Goal: Transaction & Acquisition: Purchase product/service

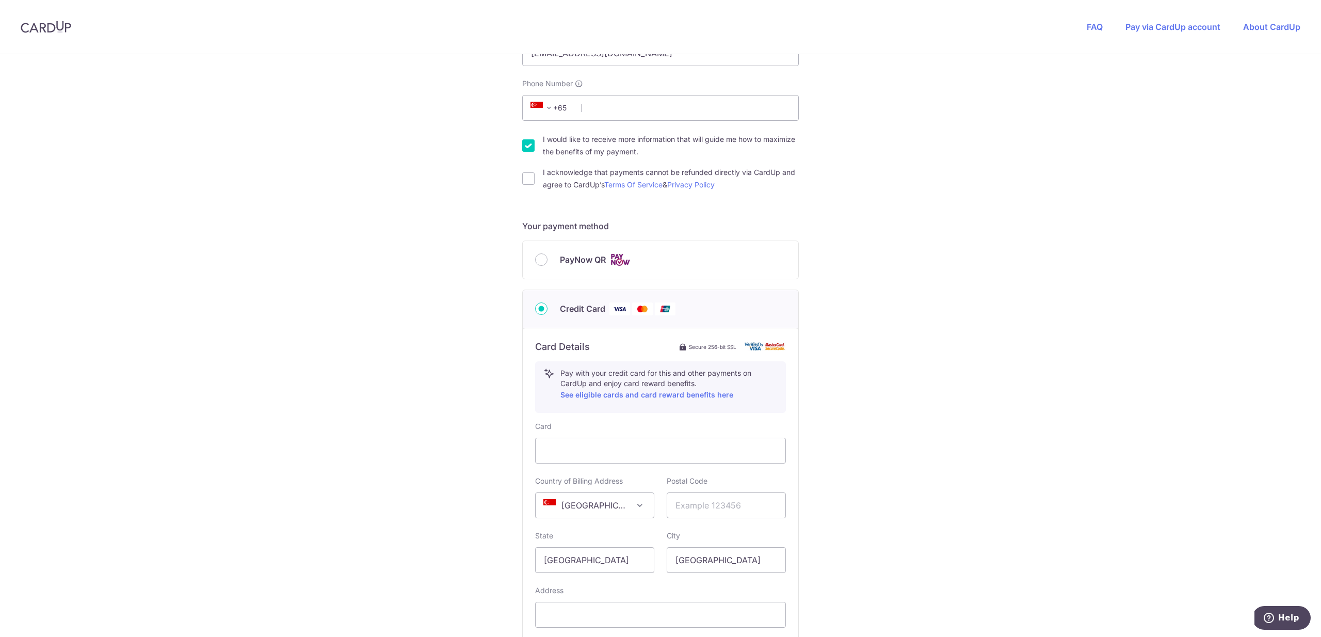
scroll to position [282, 0]
click at [520, 146] on div "You are paying MAPLEBEAR SMART LEARNERS PTE. LTD. MAPLEBEAR SMART LEARNERS PTE.…" at bounding box center [660, 276] width 1321 height 1006
click at [524, 149] on input "I would like to receive more information that will guide me how to maximize the…" at bounding box center [528, 146] width 12 height 12
checkbox input "false"
click at [528, 173] on input "I acknowledge that payments cannot be refunded directly via CardUp and agree to…" at bounding box center [528, 179] width 12 height 12
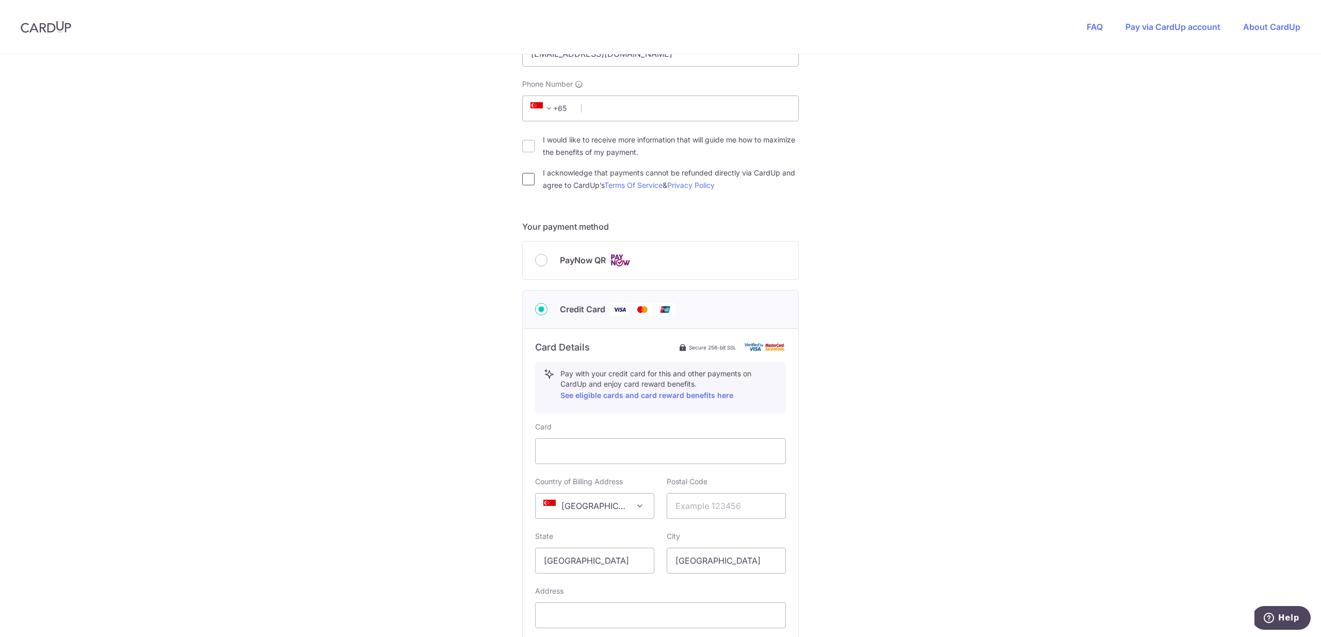
checkbox input "true"
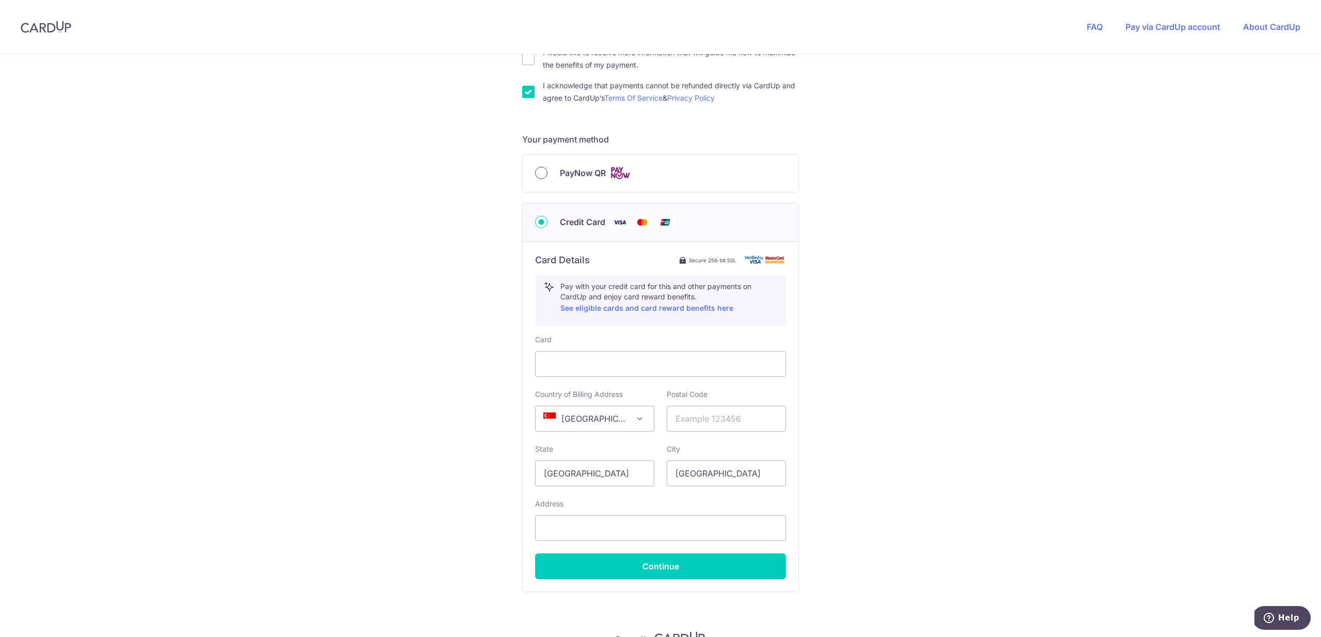
click at [540, 171] on input "PayNow QR" at bounding box center [541, 173] width 12 height 12
radio input "true"
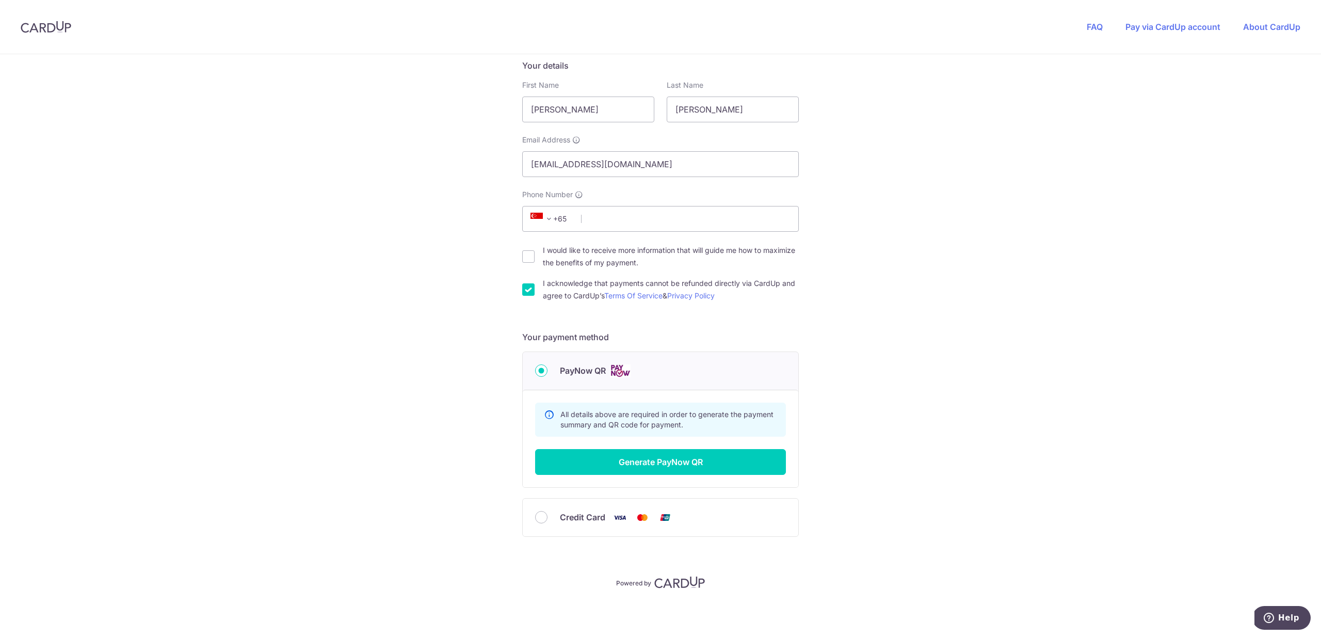
scroll to position [171, 0]
click at [687, 471] on button "Generate PayNow QR" at bounding box center [660, 462] width 251 height 26
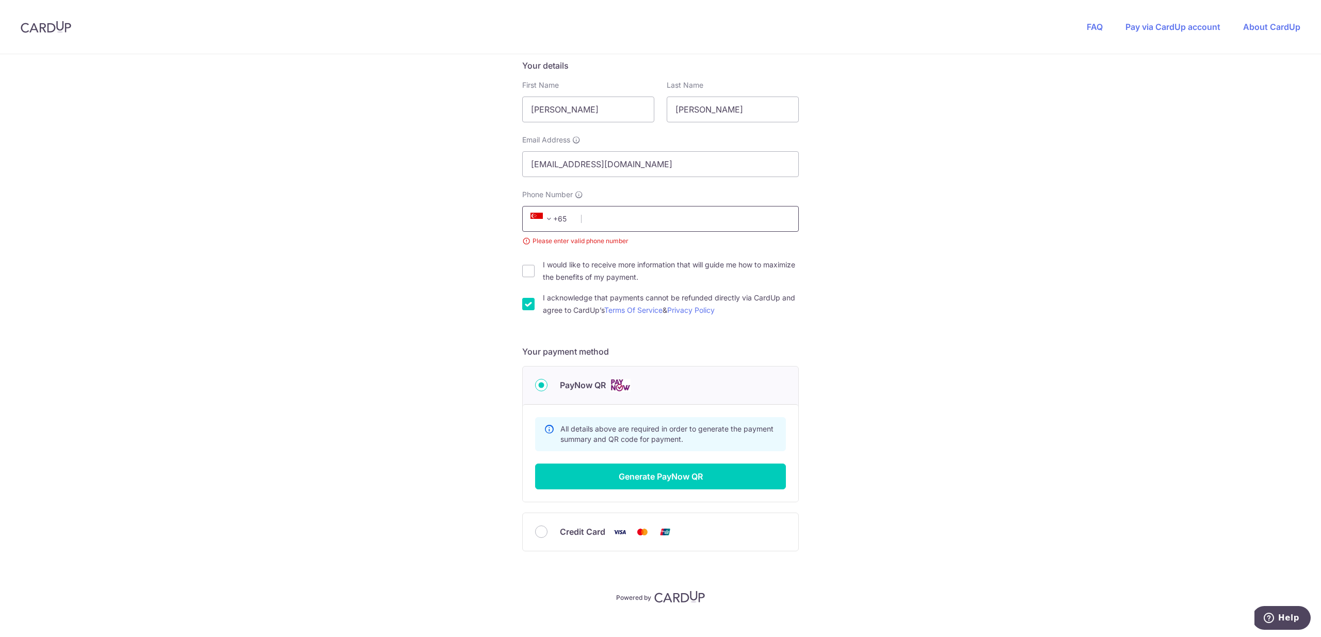
click at [619, 215] on input "Phone Number" at bounding box center [660, 219] width 276 height 26
type input "85008088"
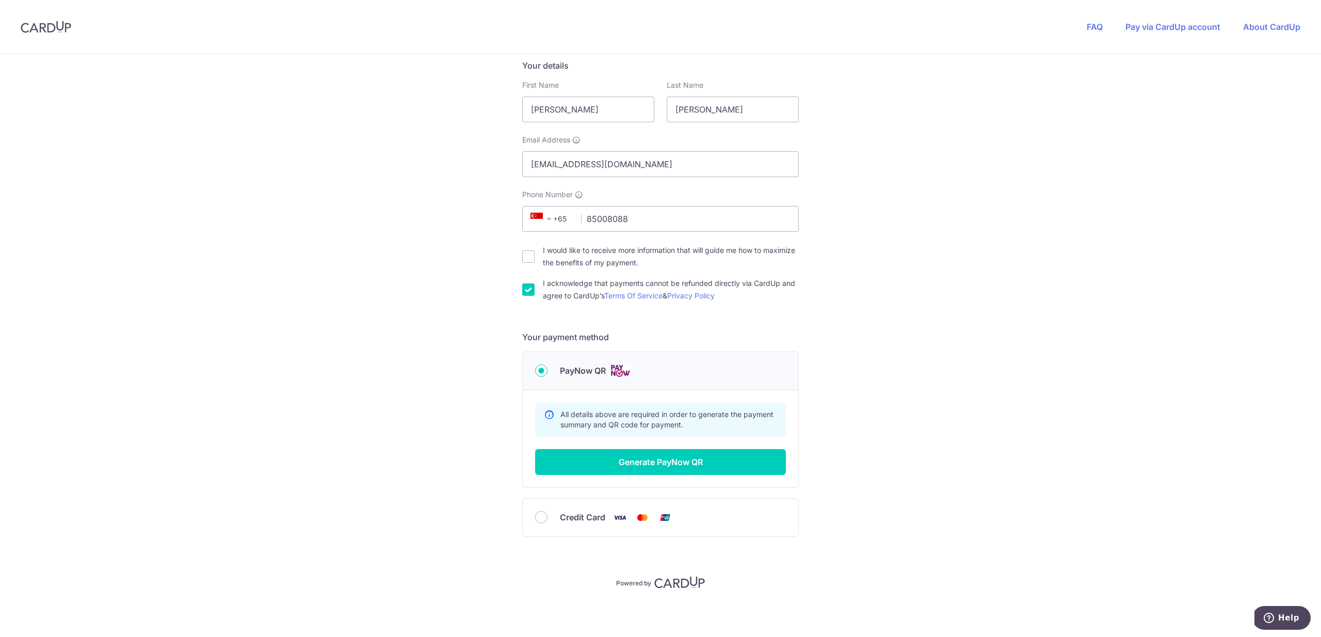
click at [622, 248] on label "I would like to receive more information that will guide me how to maximize the…" at bounding box center [671, 256] width 256 height 25
click at [534, 250] on input "I would like to receive more information that will guide me how to maximize the…" at bounding box center [528, 256] width 12 height 12
click at [622, 250] on label "I would like to receive more information that will guide me how to maximize the…" at bounding box center [671, 256] width 256 height 25
click at [534, 250] on input "I would like to receive more information that will guide me how to maximize the…" at bounding box center [528, 256] width 12 height 12
checkbox input "false"
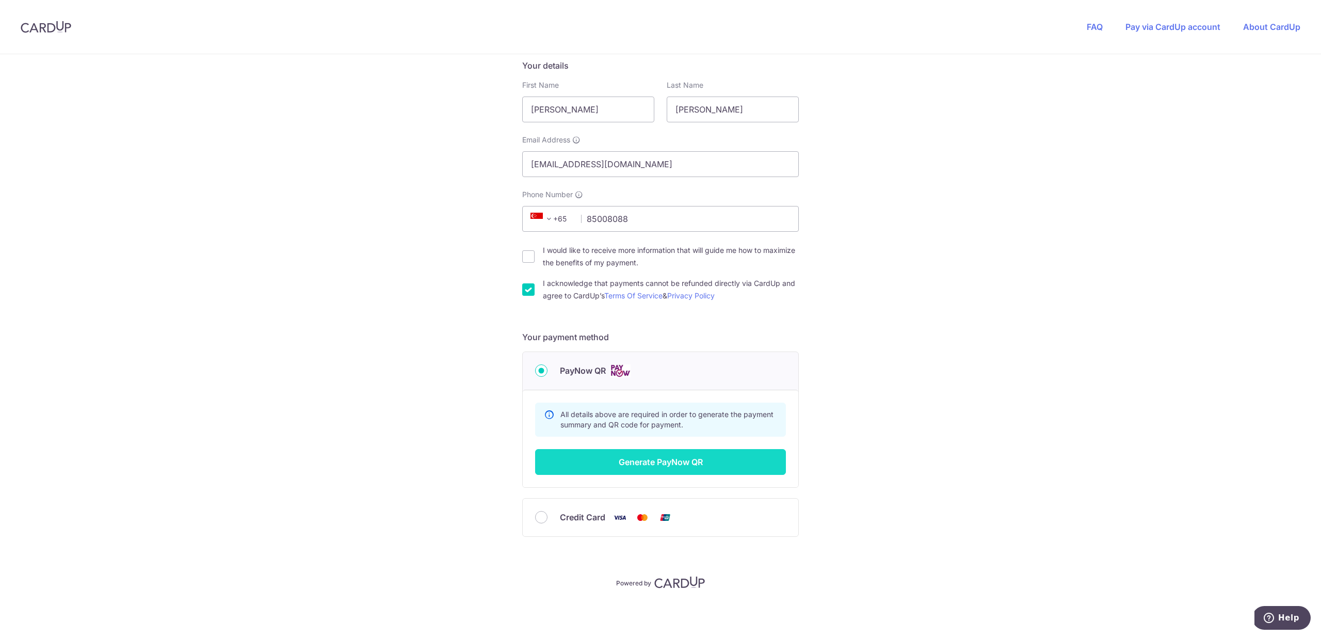
click at [706, 459] on button "Generate PayNow QR" at bounding box center [660, 462] width 251 height 26
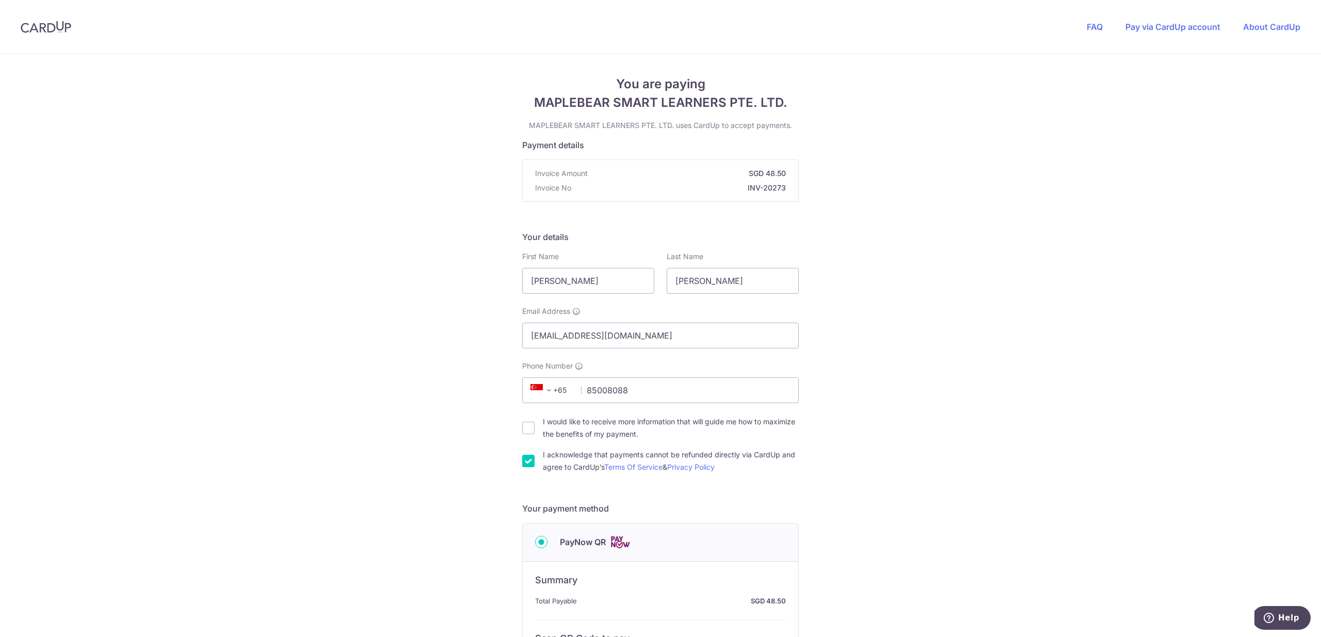
scroll to position [1, 0]
